Goal: Task Accomplishment & Management: Use online tool/utility

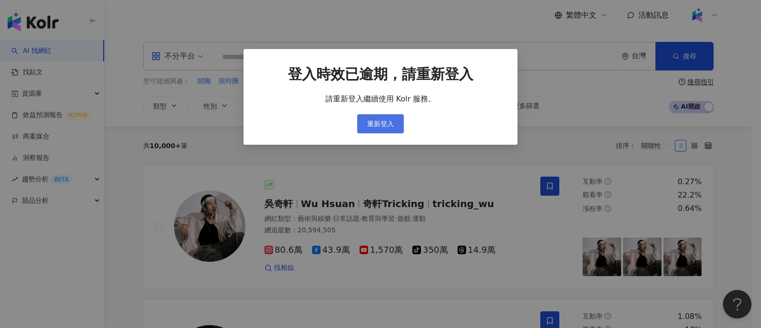
click at [358, 124] on button "重新登入" at bounding box center [380, 123] width 47 height 19
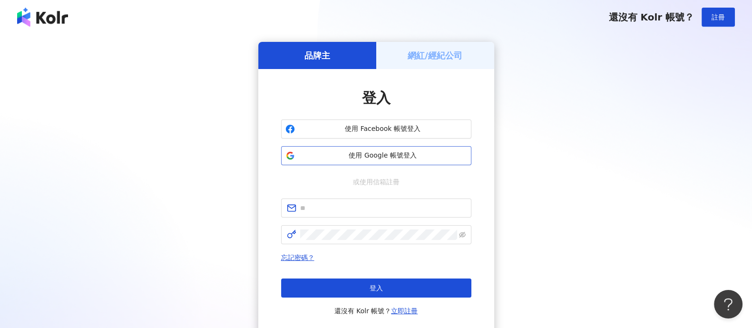
click at [363, 150] on button "使用 Google 帳號登入" at bounding box center [376, 155] width 190 height 19
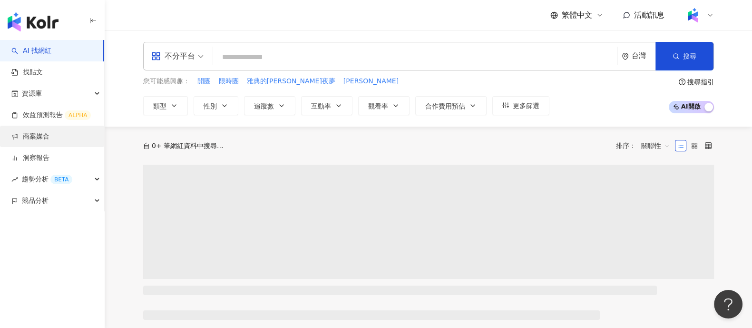
click at [31, 141] on link "商案媒合" at bounding box center [30, 137] width 38 height 10
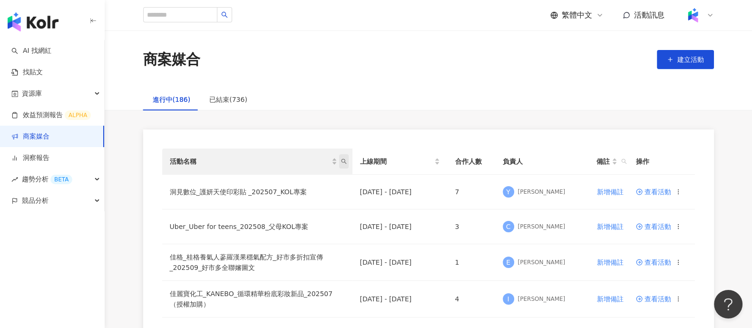
click at [347, 161] on span "活動名稱" at bounding box center [344, 161] width 10 height 14
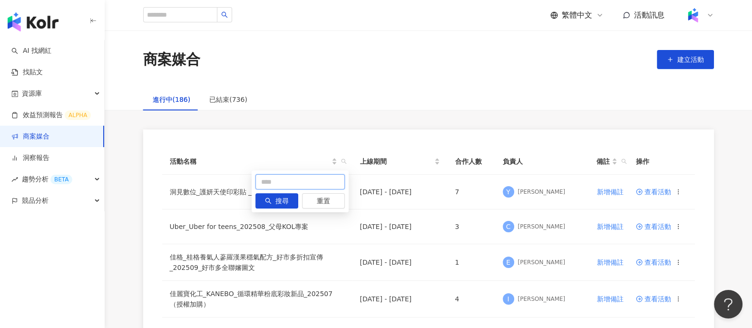
click at [289, 186] on input "text" at bounding box center [299, 181] width 89 height 15
type input "*"
type input "**"
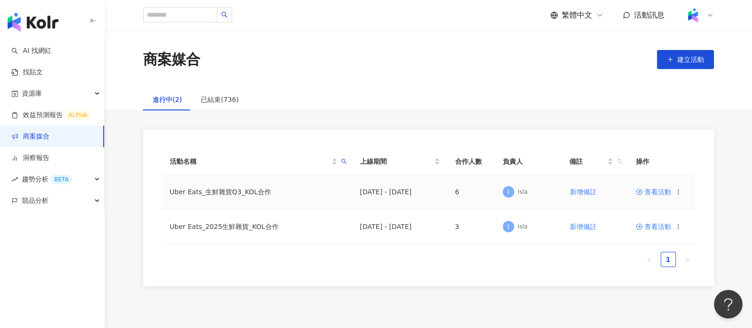
click at [647, 190] on span "查看活動" at bounding box center [653, 191] width 35 height 7
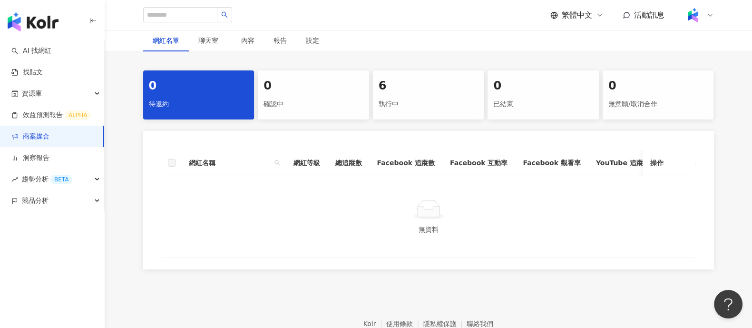
scroll to position [223, 0]
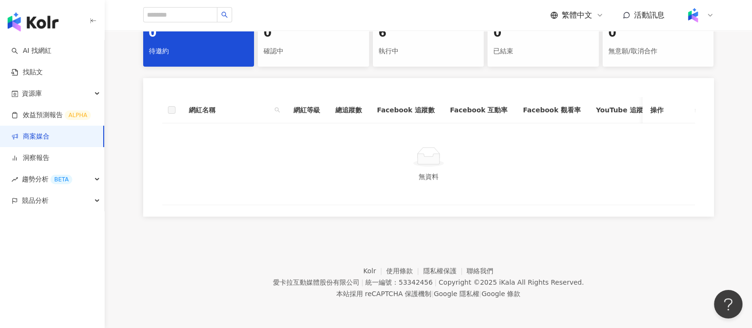
click at [402, 57] on div "6 執行中" at bounding box center [428, 42] width 111 height 49
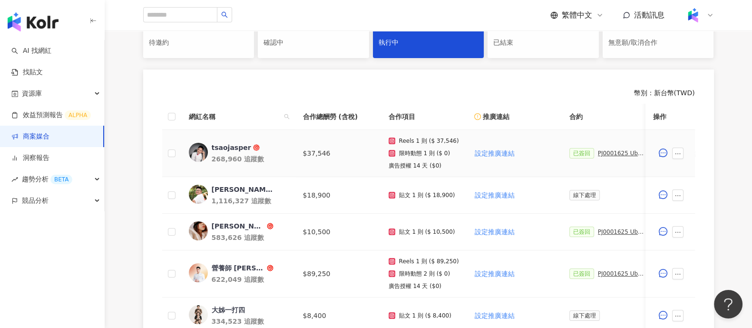
click at [599, 155] on div "PJ0001625 Uber Eats_生鮮雜貨Q3_KOL合作" at bounding box center [622, 153] width 48 height 7
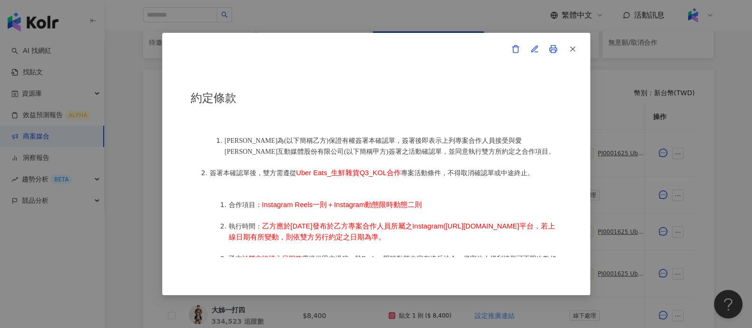
scroll to position [416, 0]
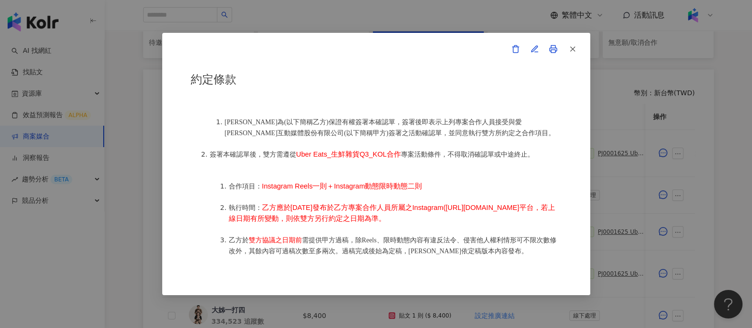
drag, startPoint x: 571, startPoint y: 52, endPoint x: 585, endPoint y: 88, distance: 38.4
click at [571, 51] on icon "button" at bounding box center [573, 49] width 9 height 9
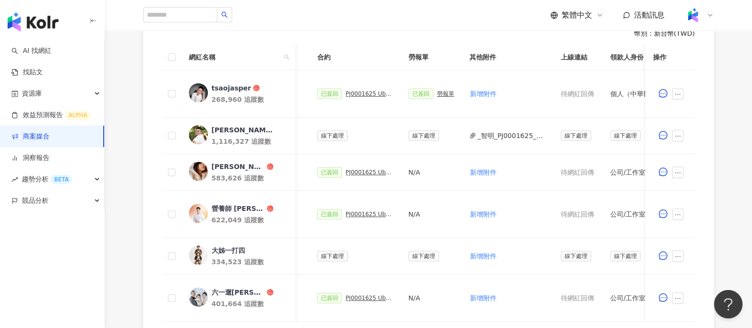
scroll to position [0, 257]
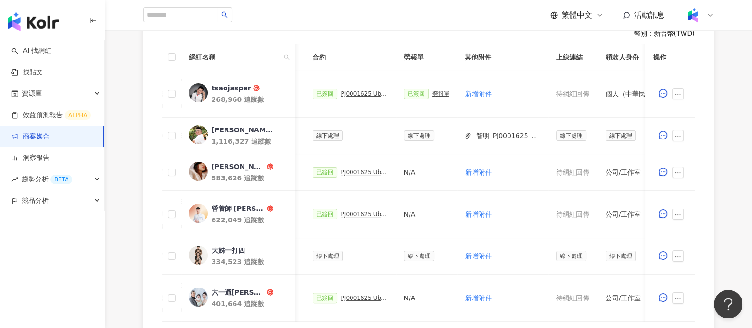
click at [700, 79] on div "幣別 ： 新台幣 ( TWD ) 網紅名稱 合作總酬勞 (含稅) 合作項目 推廣連結 合約 勞報單 其他附件 上線連結 領款人身份 備註 付款狀態 操作 ts…" at bounding box center [428, 186] width 571 height 353
click at [29, 160] on link "洞察報告" at bounding box center [30, 158] width 38 height 10
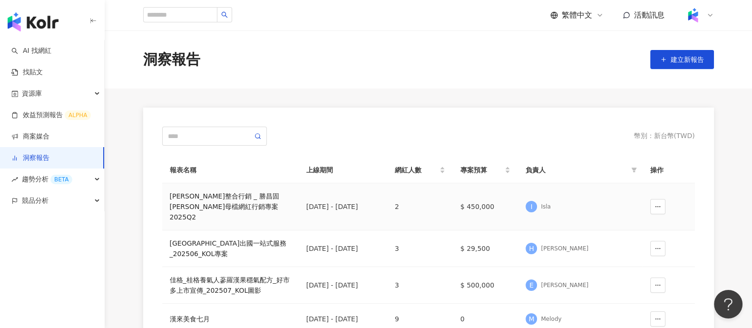
click at [247, 194] on div "[PERSON_NAME]整合行銷 _ 勝昌固[PERSON_NAME]母檔網紅行銷專案 2025Q2" at bounding box center [230, 206] width 121 height 31
